Goal: Communication & Community: Ask a question

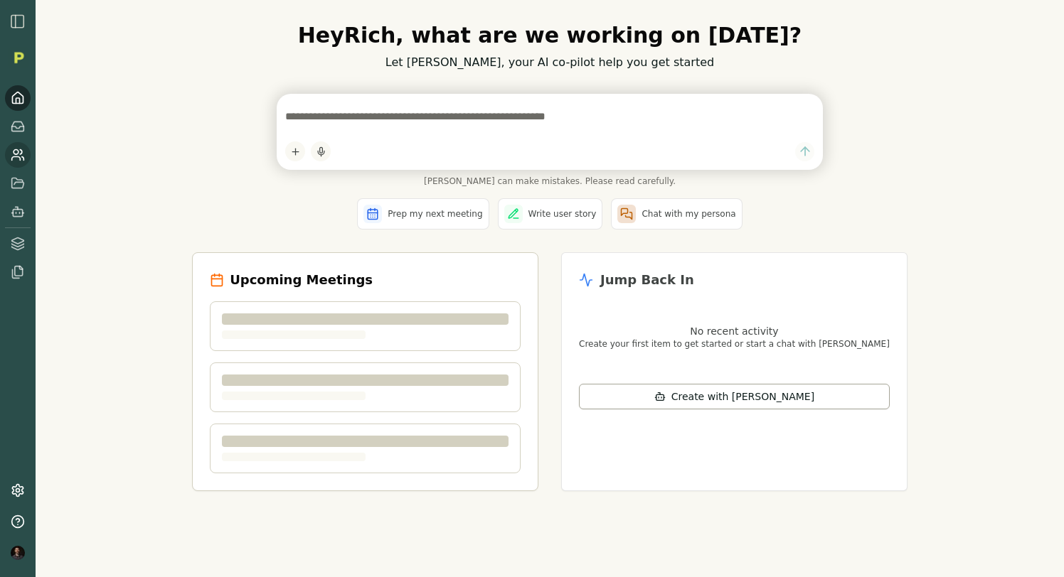
click at [20, 159] on icon at bounding box center [16, 159] width 9 height 4
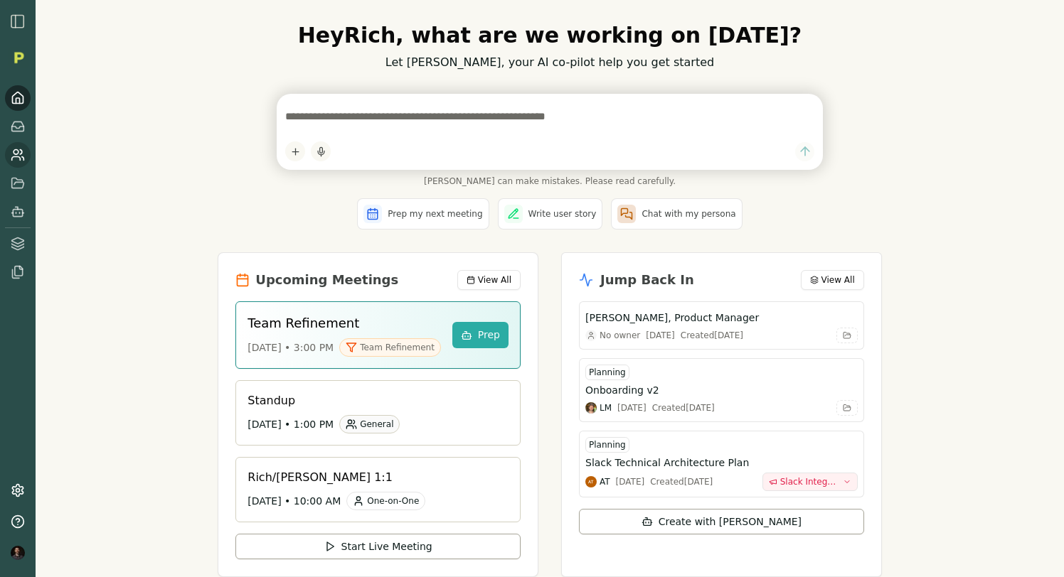
click at [14, 154] on circle at bounding box center [16, 152] width 5 height 5
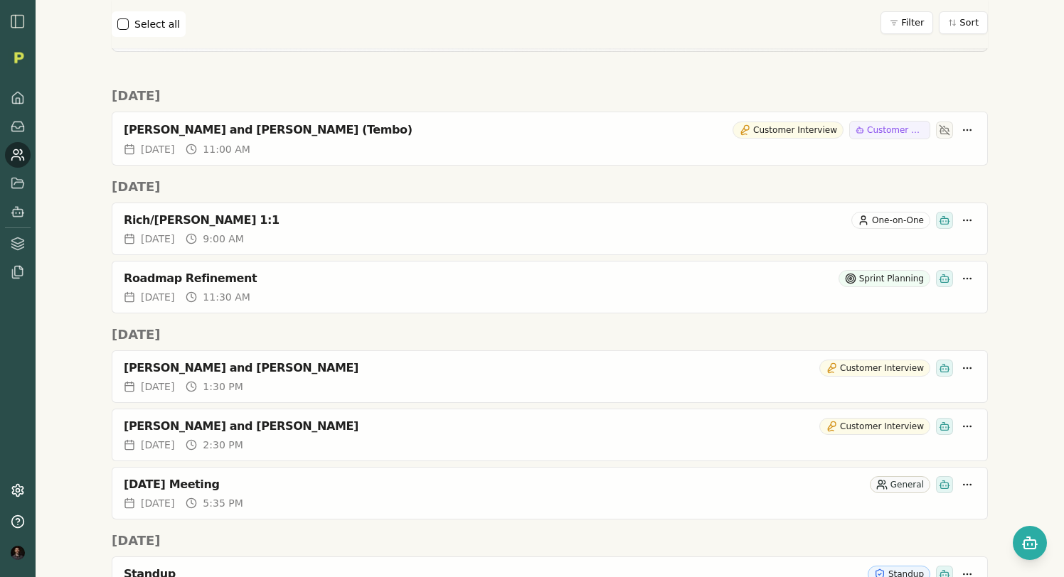
scroll to position [236, 0]
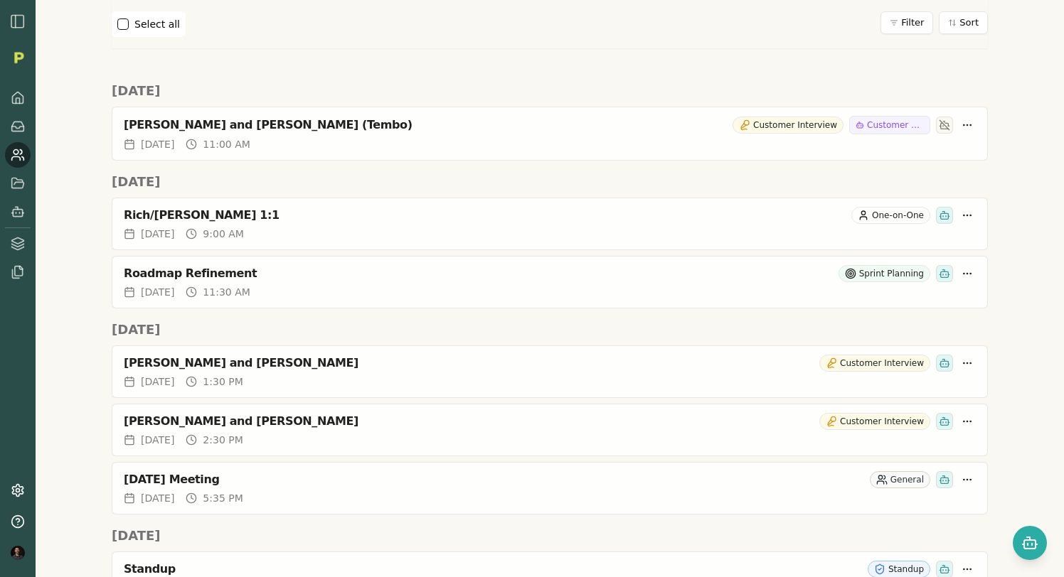
click at [18, 159] on icon at bounding box center [18, 155] width 14 height 14
click at [1029, 539] on icon "Open chat" at bounding box center [1028, 538] width 3 height 3
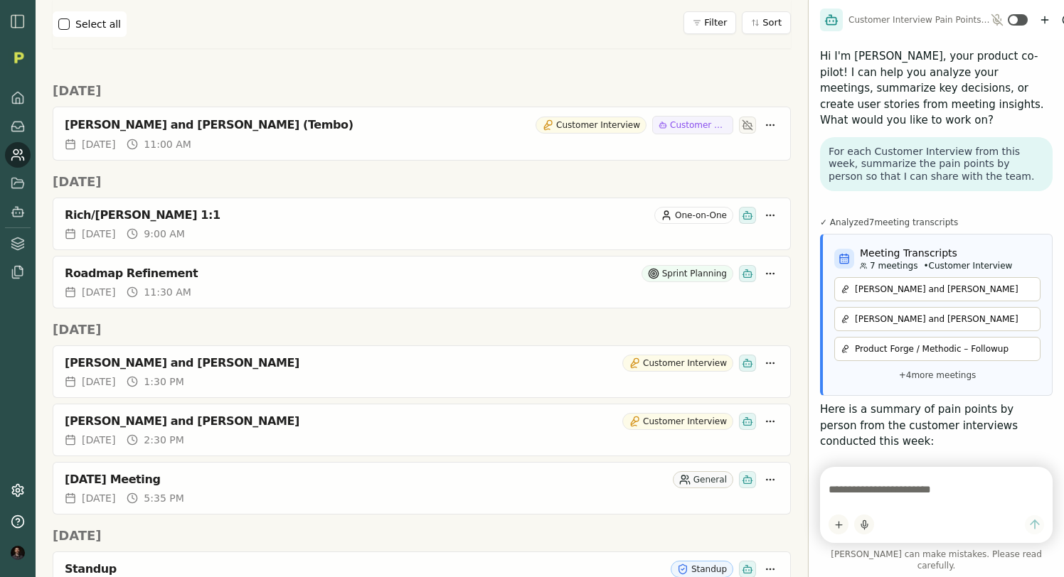
scroll to position [2881, 0]
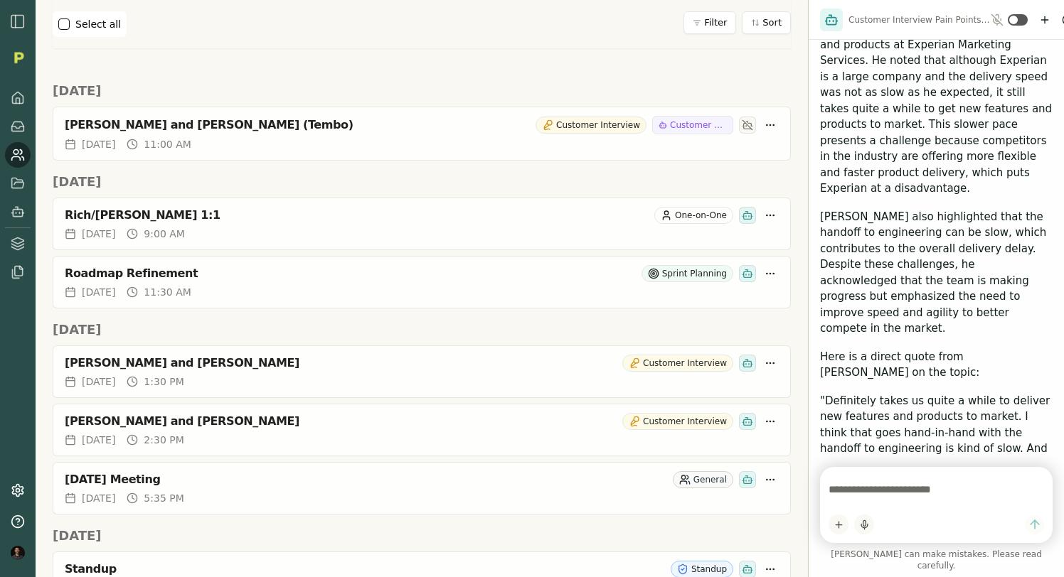
click at [879, 504] on textarea at bounding box center [935, 490] width 215 height 28
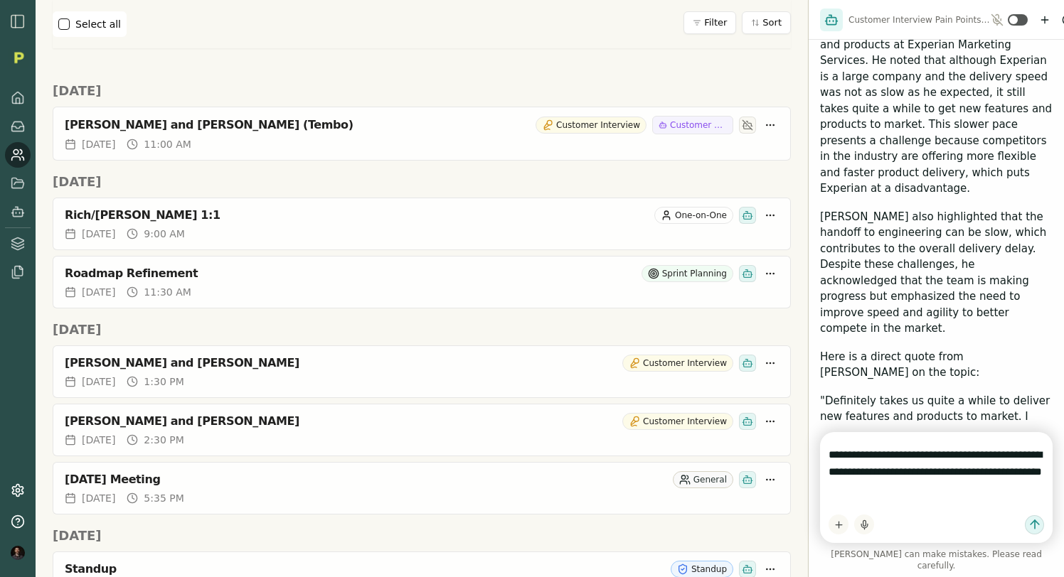
type textarea "**********"
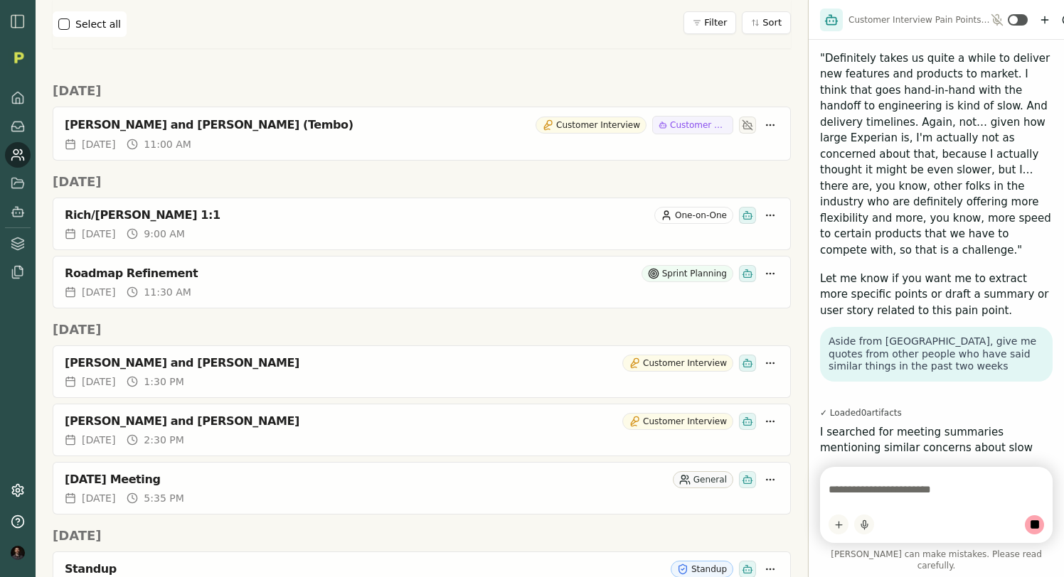
scroll to position [3218, 0]
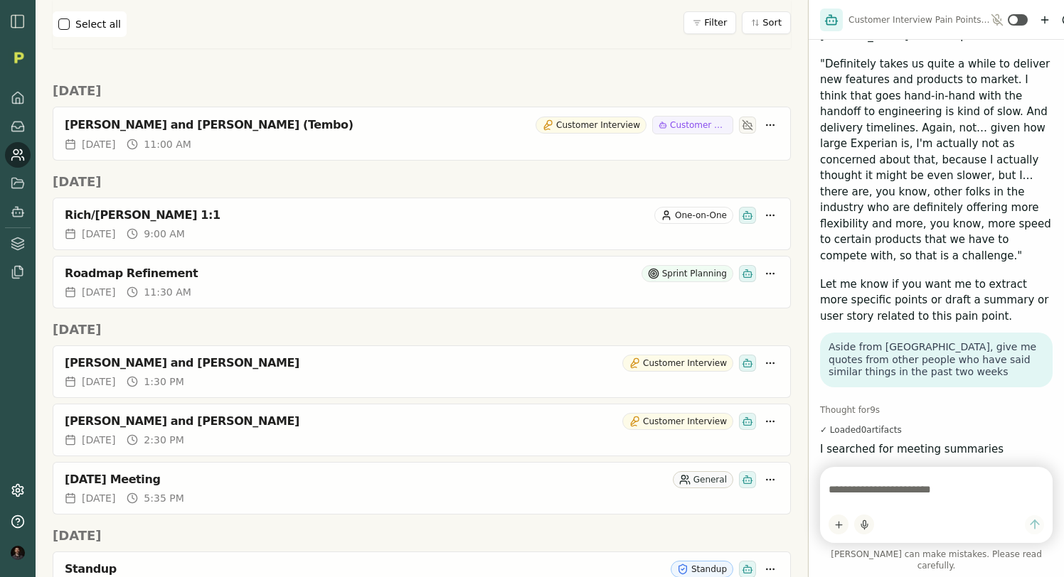
type textarea "*"
click at [1043, 17] on icon "New chat" at bounding box center [1044, 19] width 11 height 11
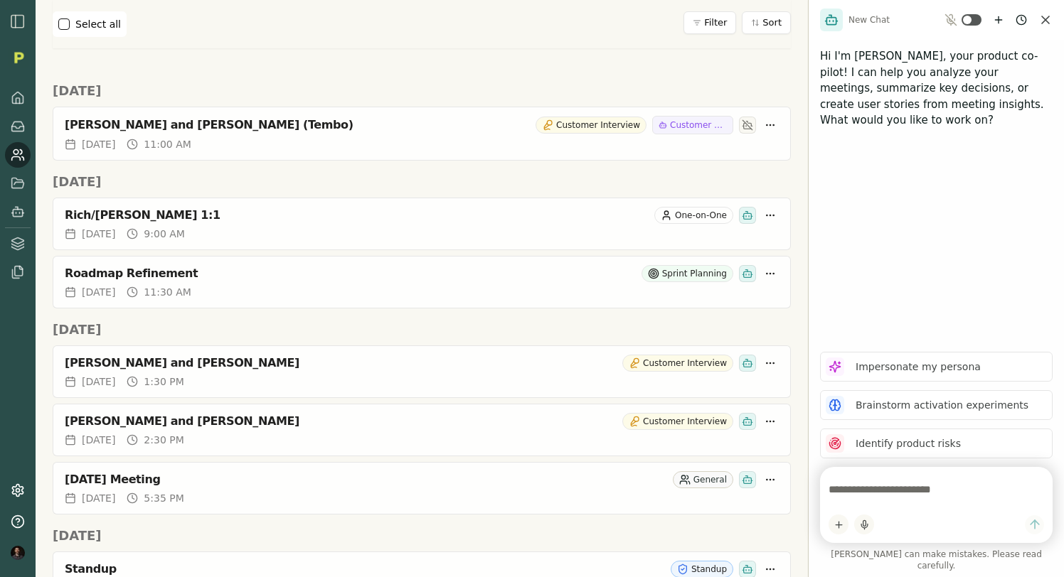
click at [843, 504] on textarea at bounding box center [935, 490] width 215 height 28
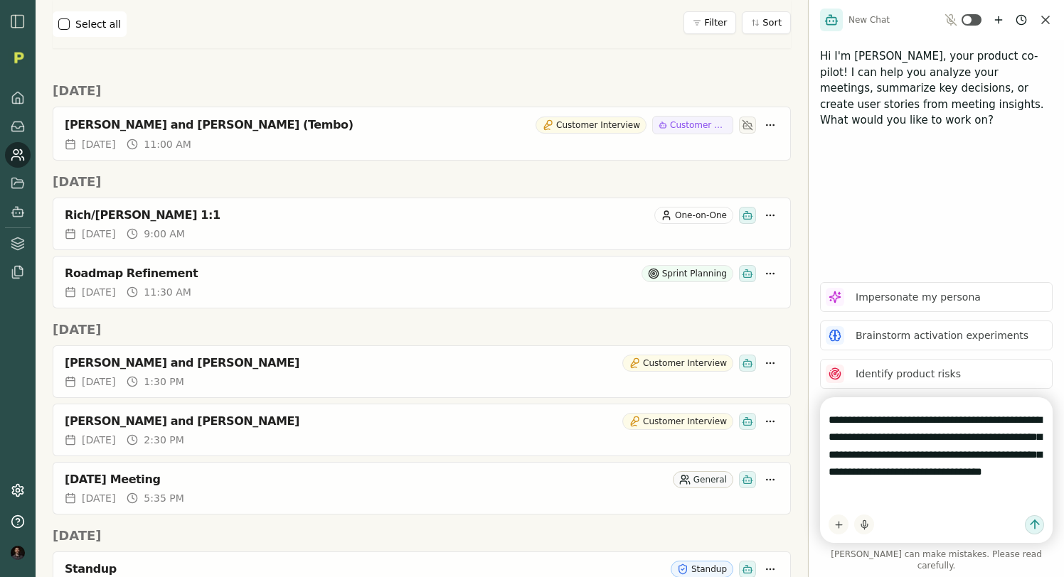
type textarea "**********"
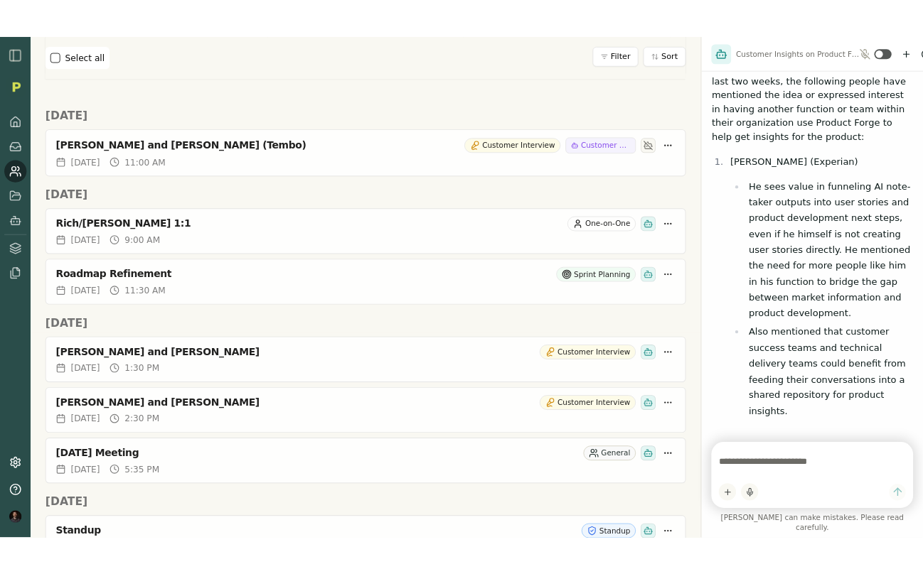
scroll to position [424, 0]
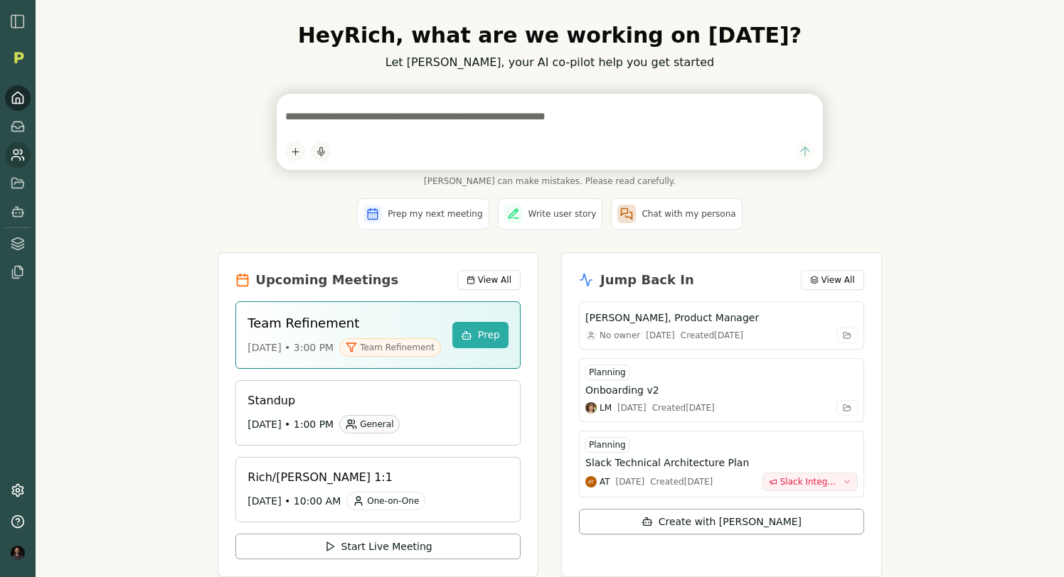
click at [7, 151] on link at bounding box center [18, 155] width 26 height 26
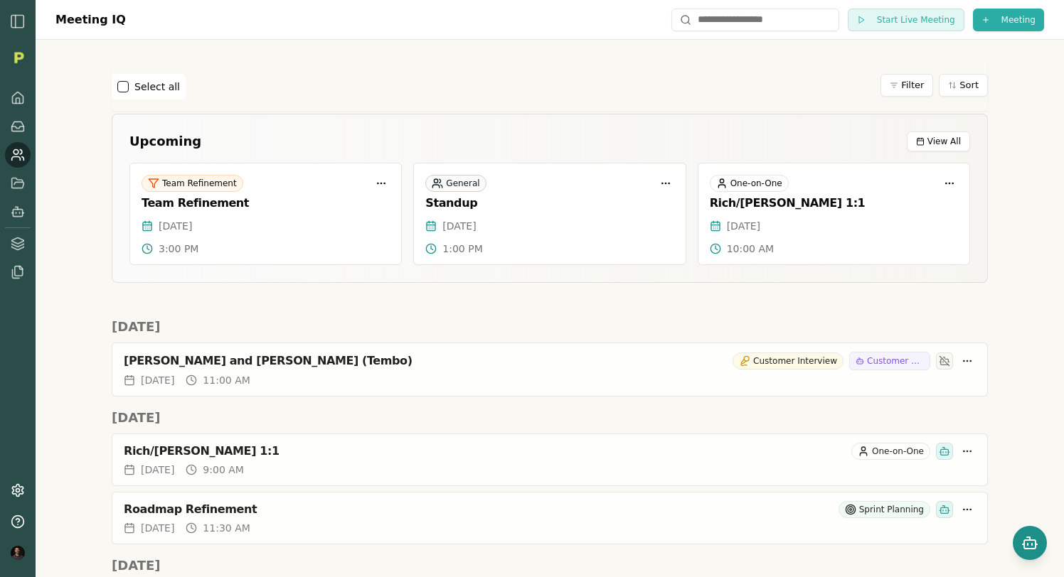
click at [1024, 537] on icon "Open chat" at bounding box center [1029, 543] width 17 height 17
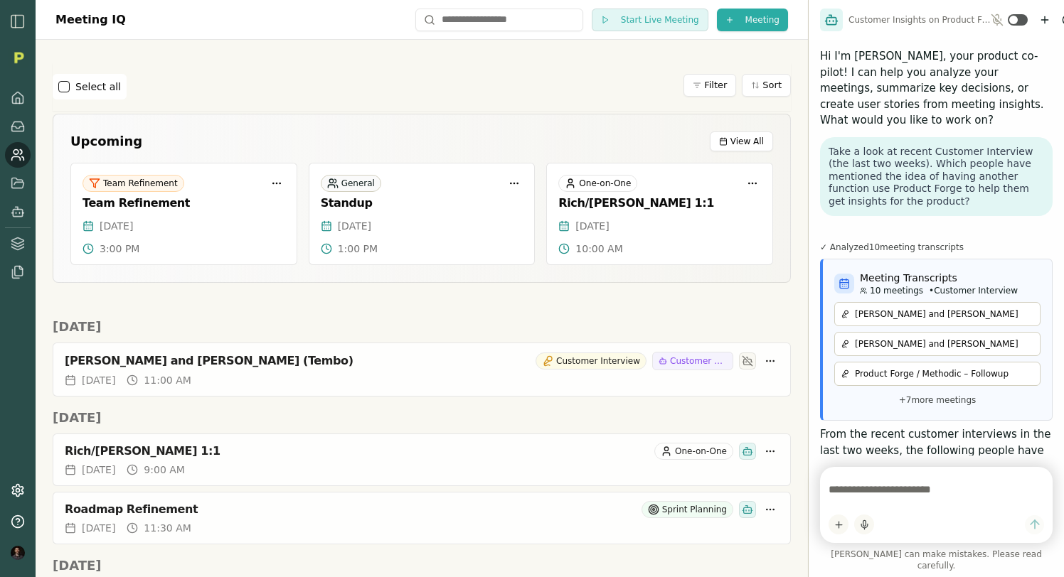
scroll to position [1459, 0]
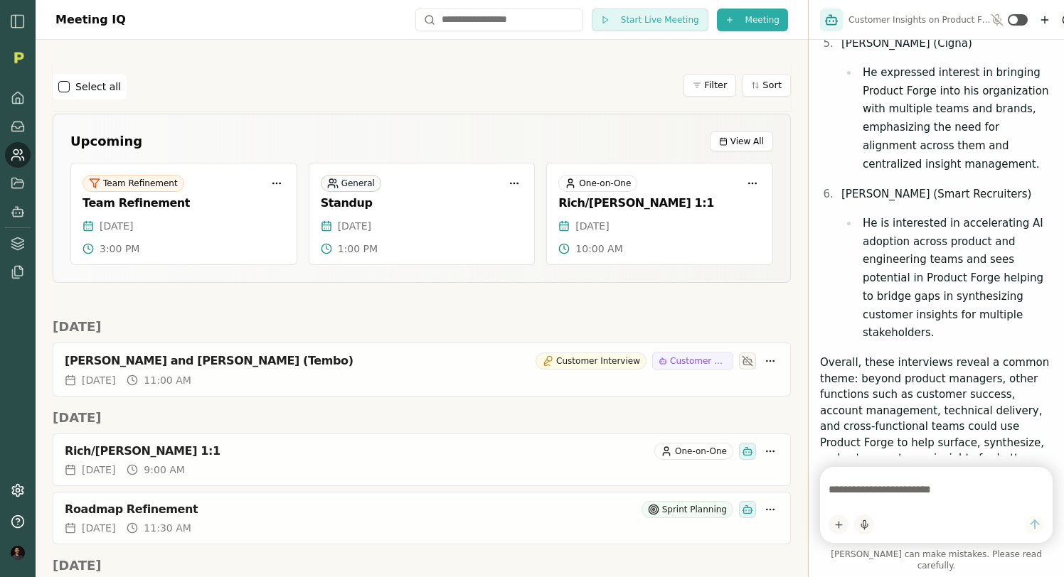
click at [1060, 21] on html "Meeting IQ Start Live Meeting Meeting Select all Filter Sort Upcoming View All …" at bounding box center [532, 288] width 1064 height 577
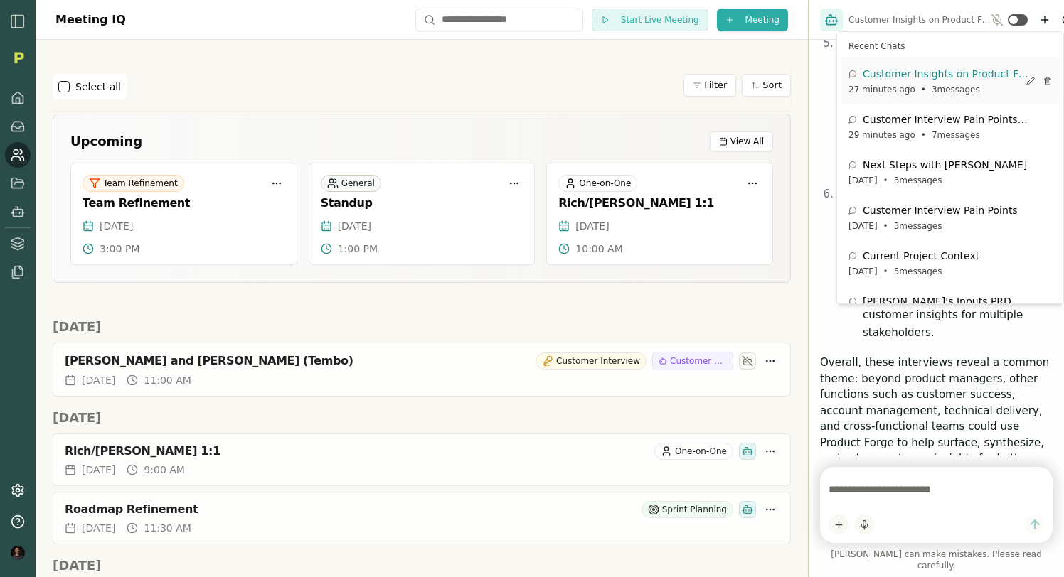
click at [953, 75] on span "Customer Insights on Product Forge" at bounding box center [945, 74] width 166 height 14
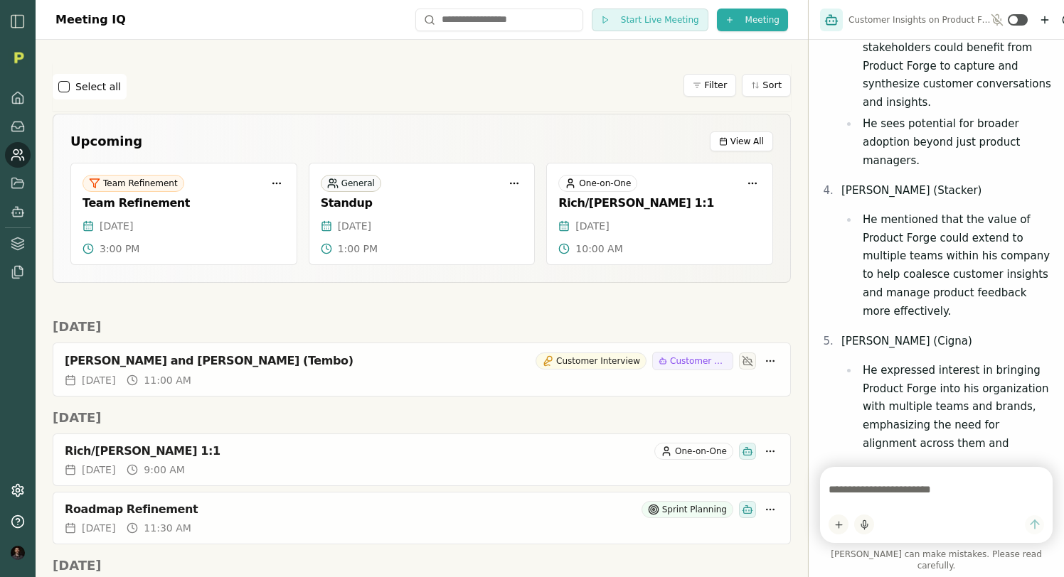
scroll to position [1169, 0]
